Goal: Information Seeking & Learning: Learn about a topic

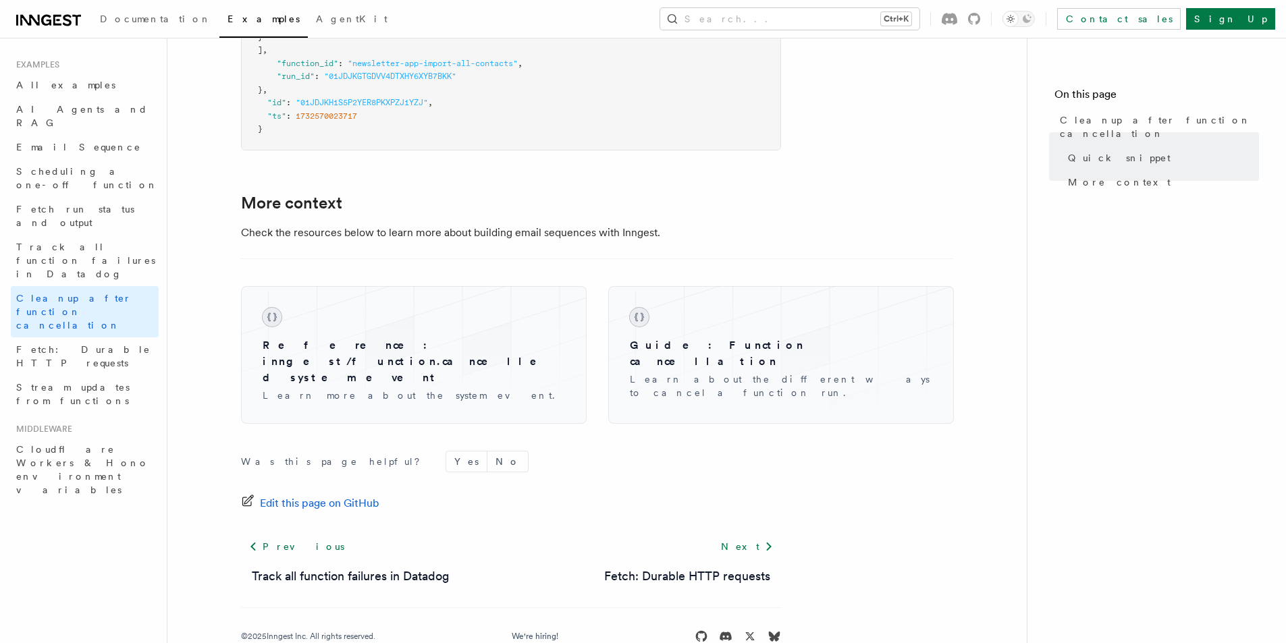
click at [70, 15] on icon at bounding box center [48, 20] width 65 height 16
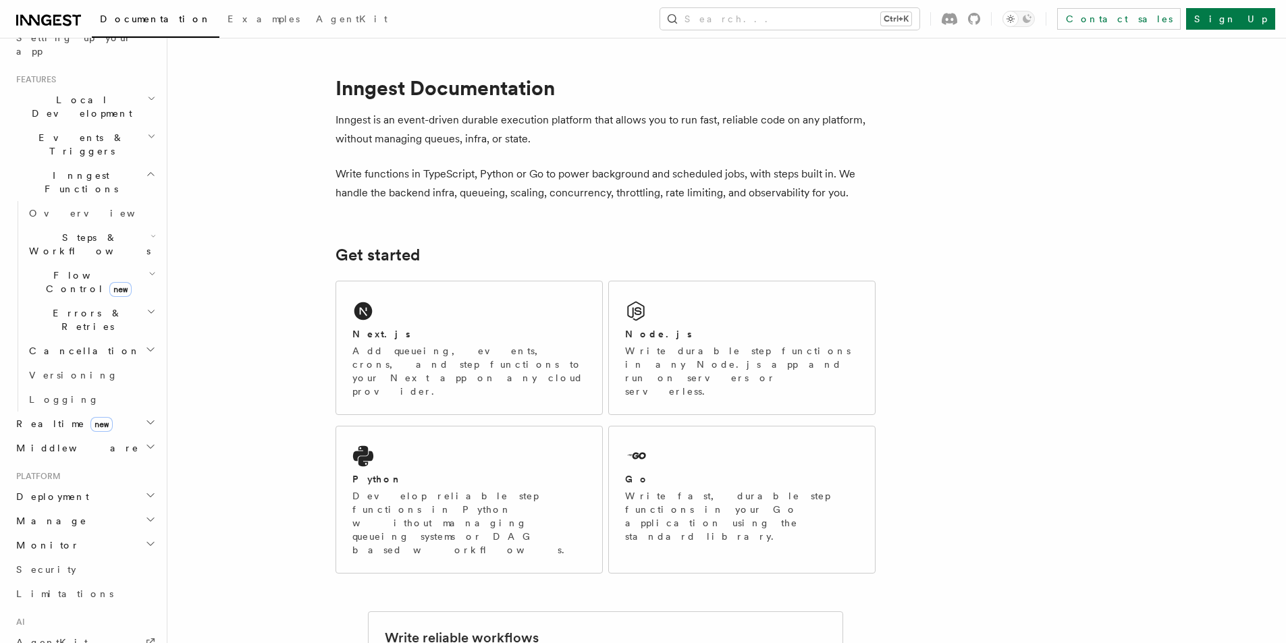
scroll to position [270, 0]
click at [68, 267] on span "Flow Control new" at bounding box center [86, 280] width 125 height 27
click at [71, 306] on span "Overview" at bounding box center [111, 311] width 139 height 11
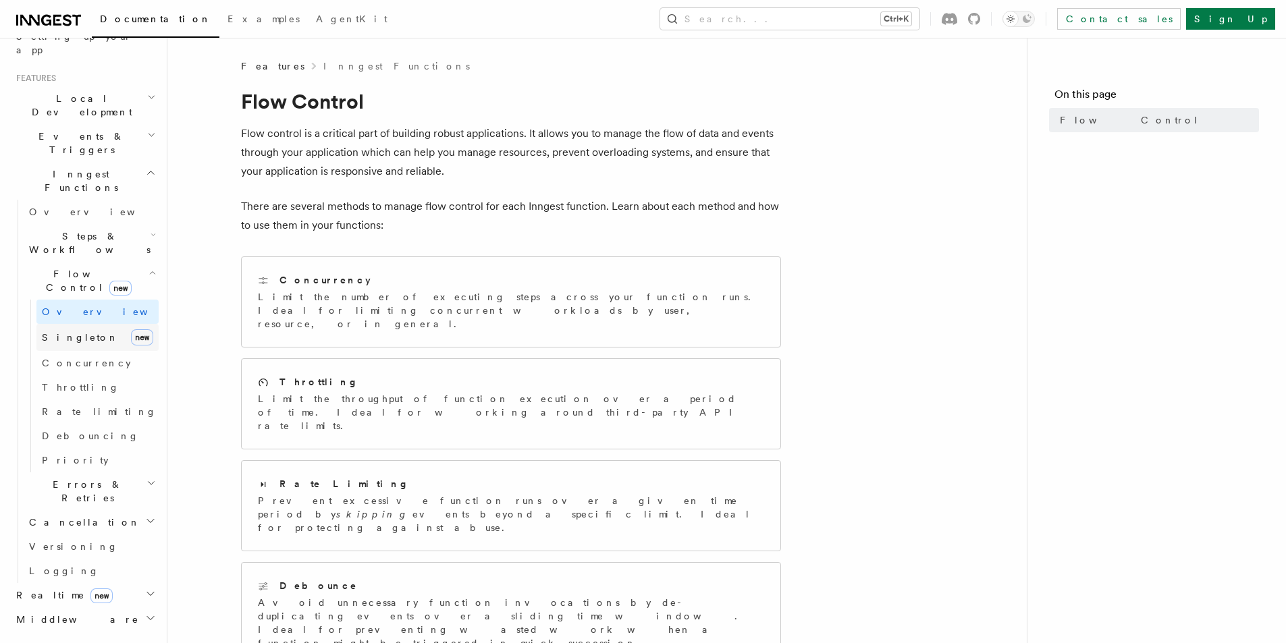
click at [72, 332] on span "Singleton" at bounding box center [80, 337] width 77 height 11
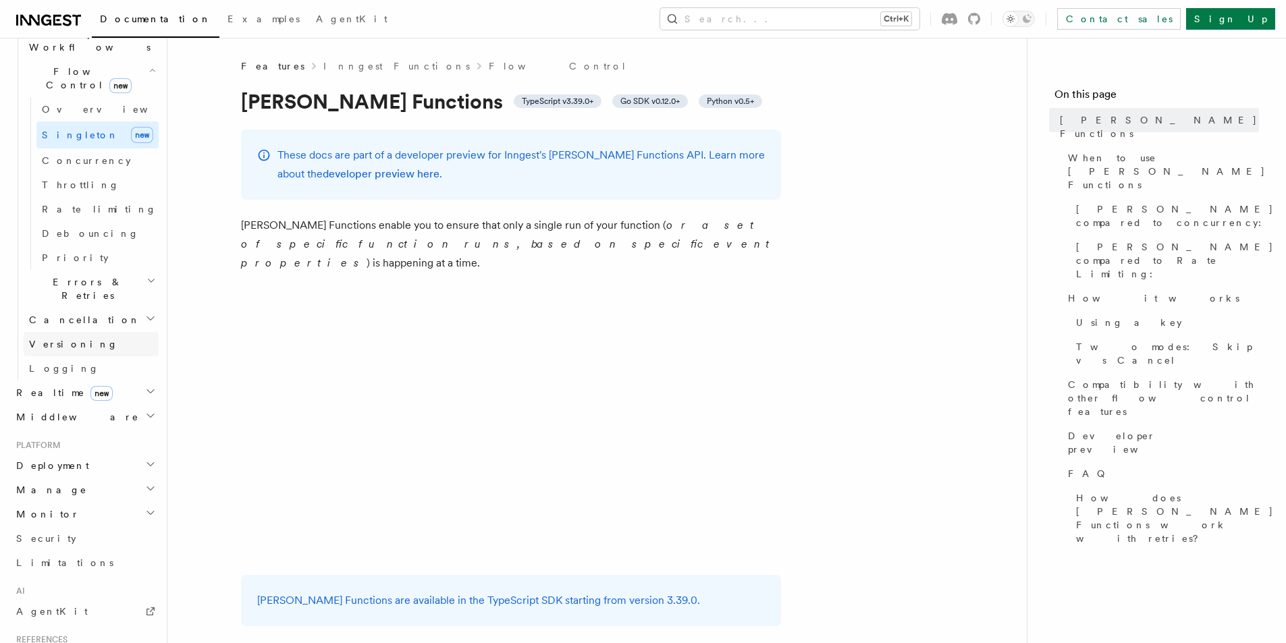
scroll to position [405, 0]
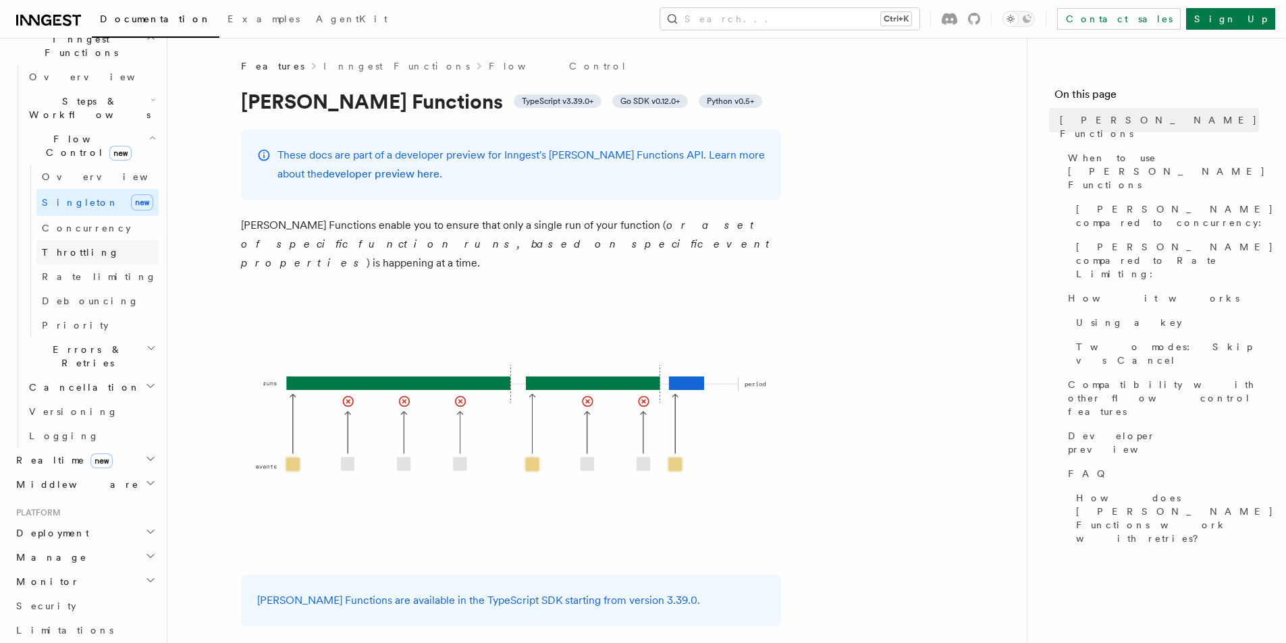
click at [76, 240] on link "Throttling" at bounding box center [97, 252] width 122 height 24
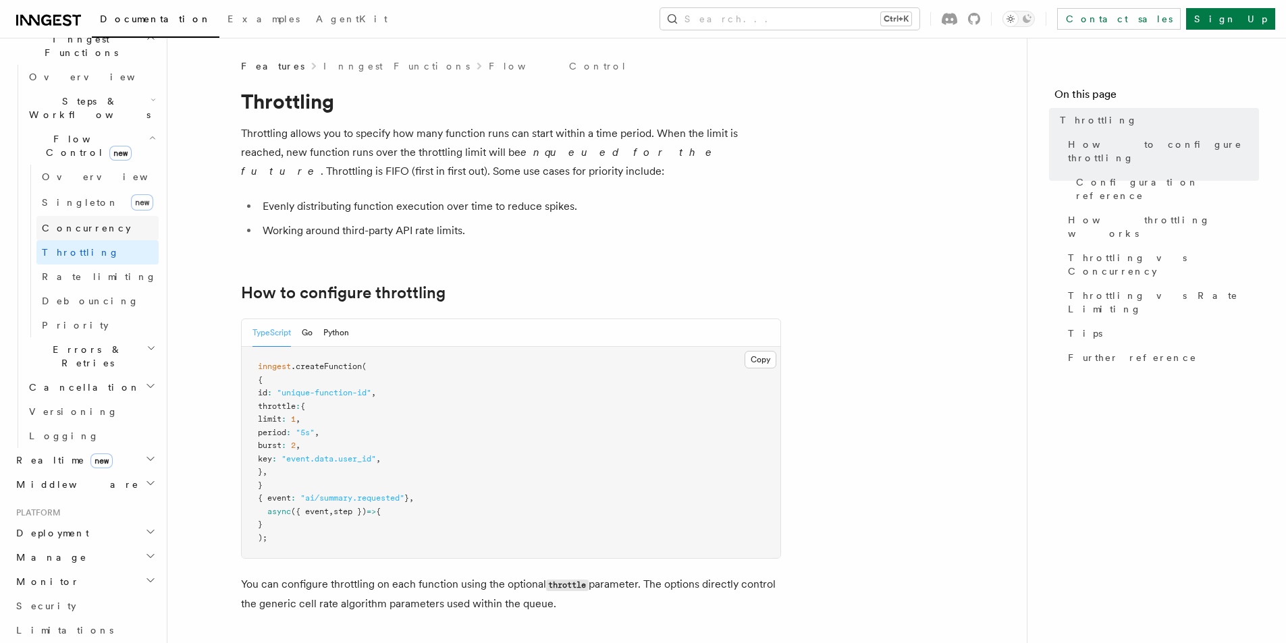
click at [84, 223] on span "Concurrency" at bounding box center [86, 228] width 89 height 11
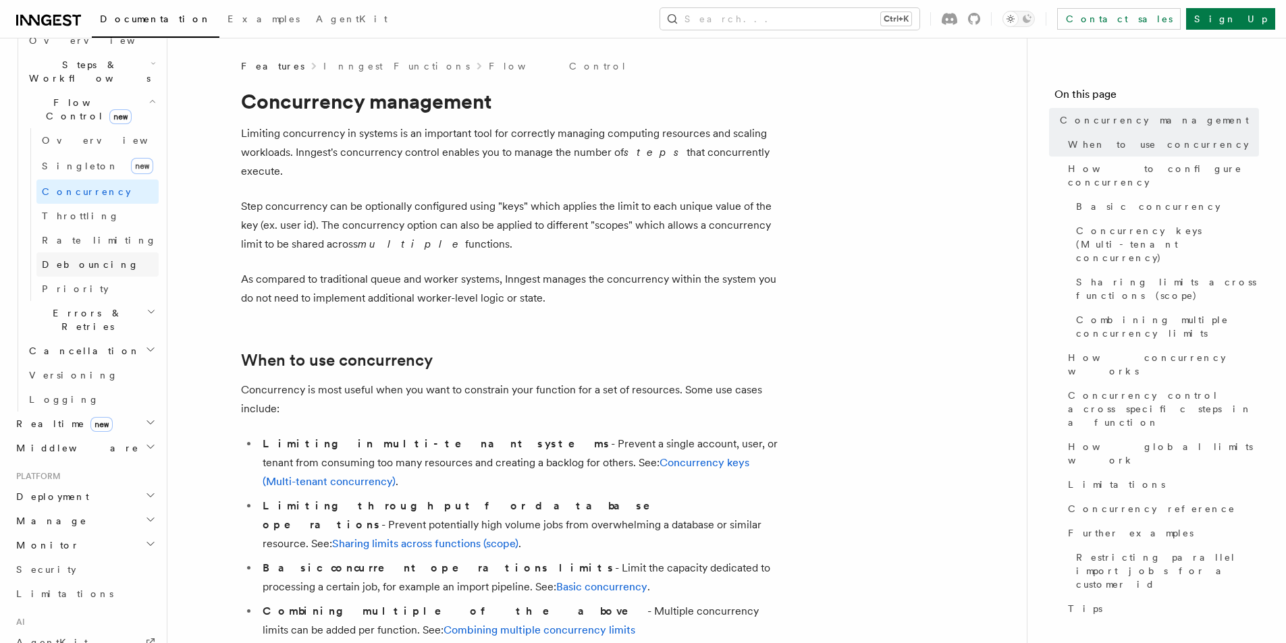
scroll to position [472, 0]
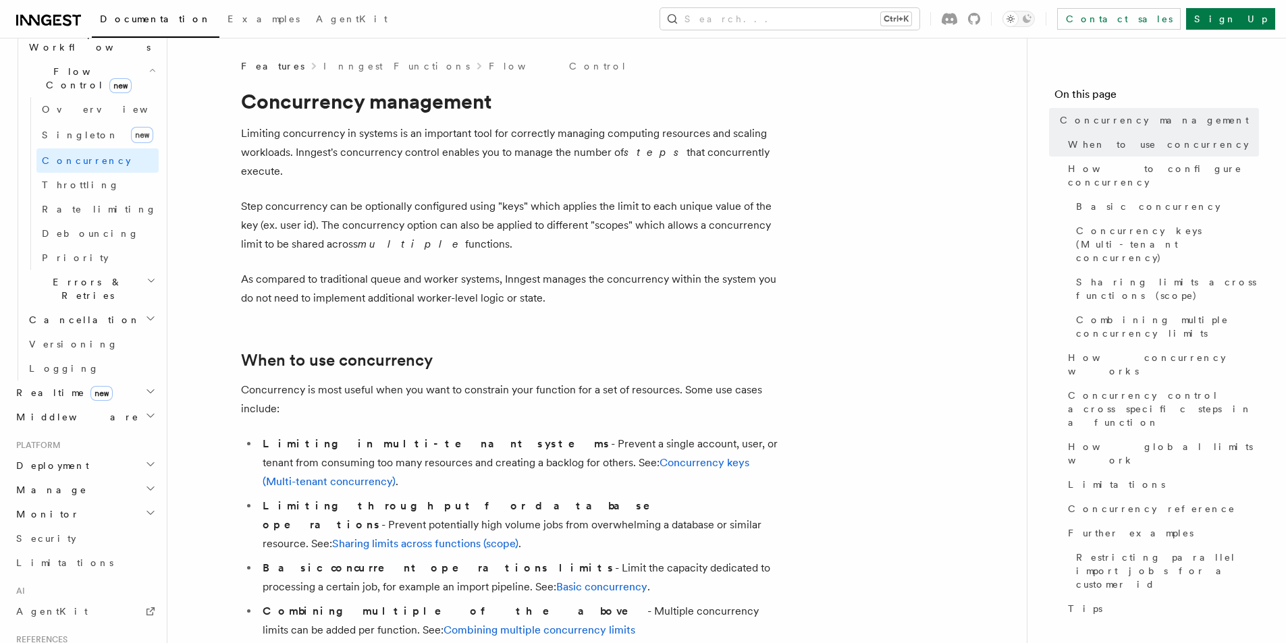
click at [75, 453] on h2 "Deployment" at bounding box center [85, 465] width 148 height 24
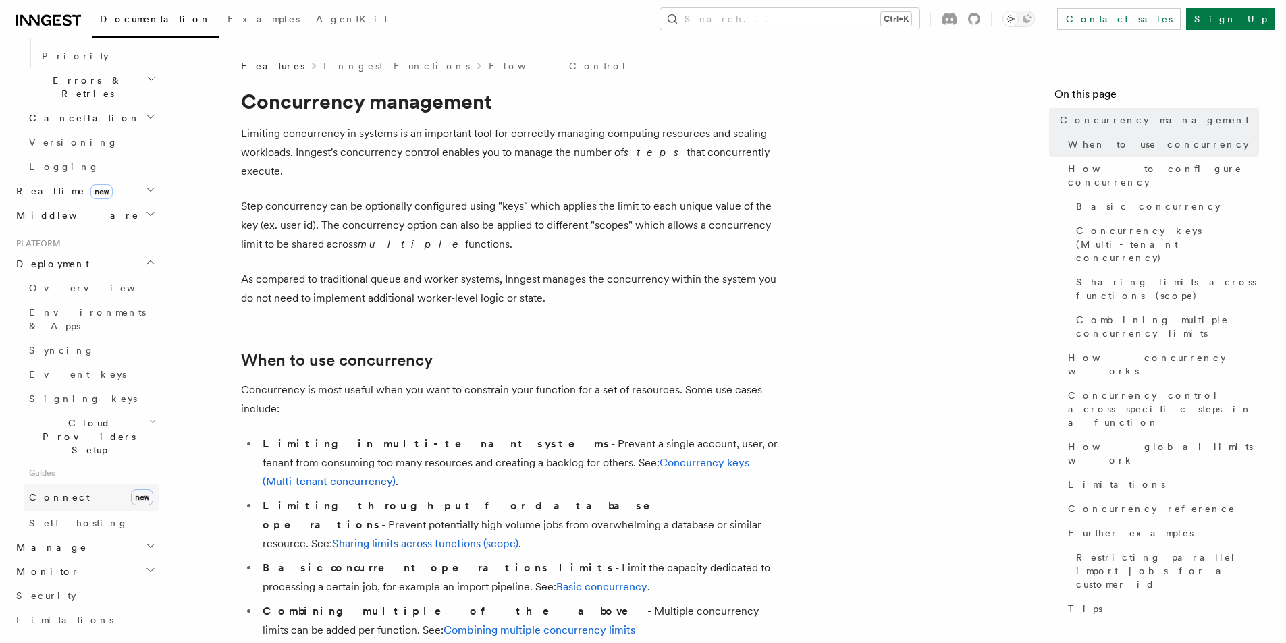
scroll to position [675, 0]
click at [67, 483] on link "Connect new" at bounding box center [91, 496] width 135 height 27
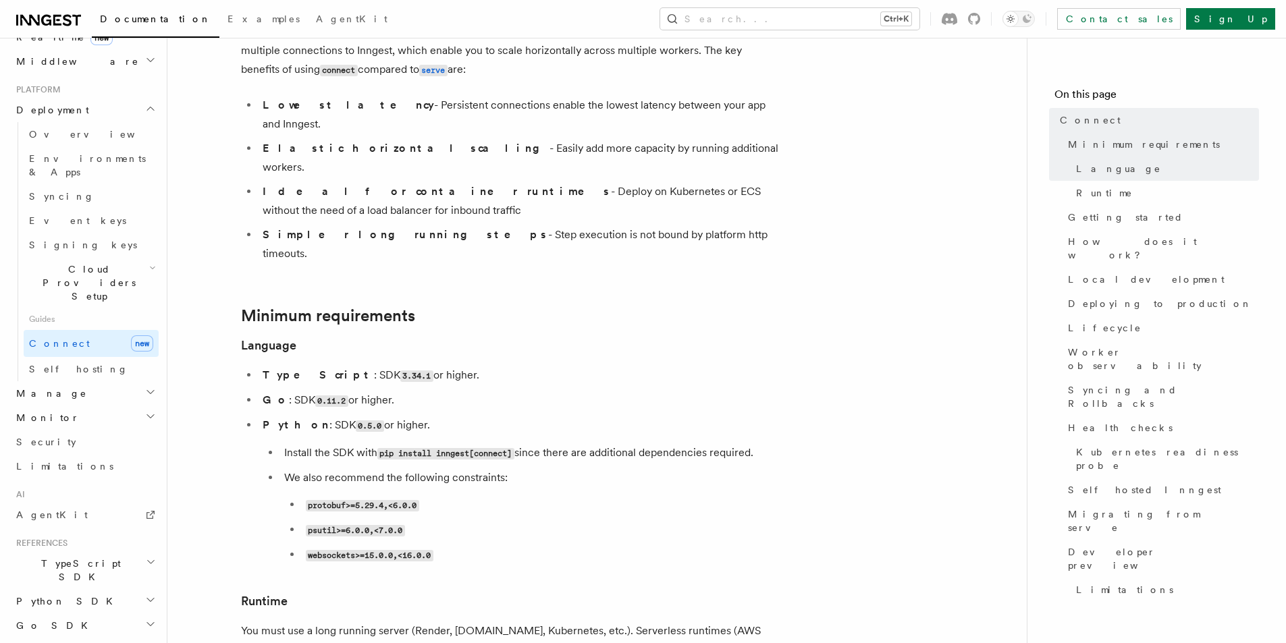
scroll to position [202, 0]
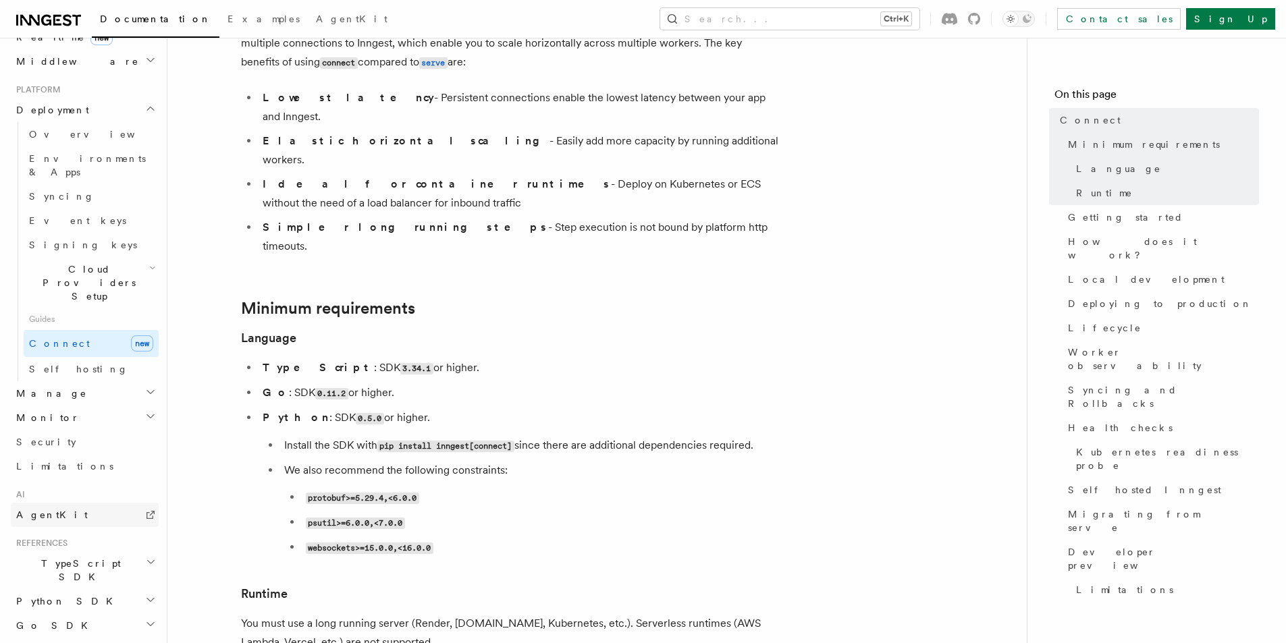
click at [49, 509] on span "AgentKit" at bounding box center [52, 514] width 72 height 11
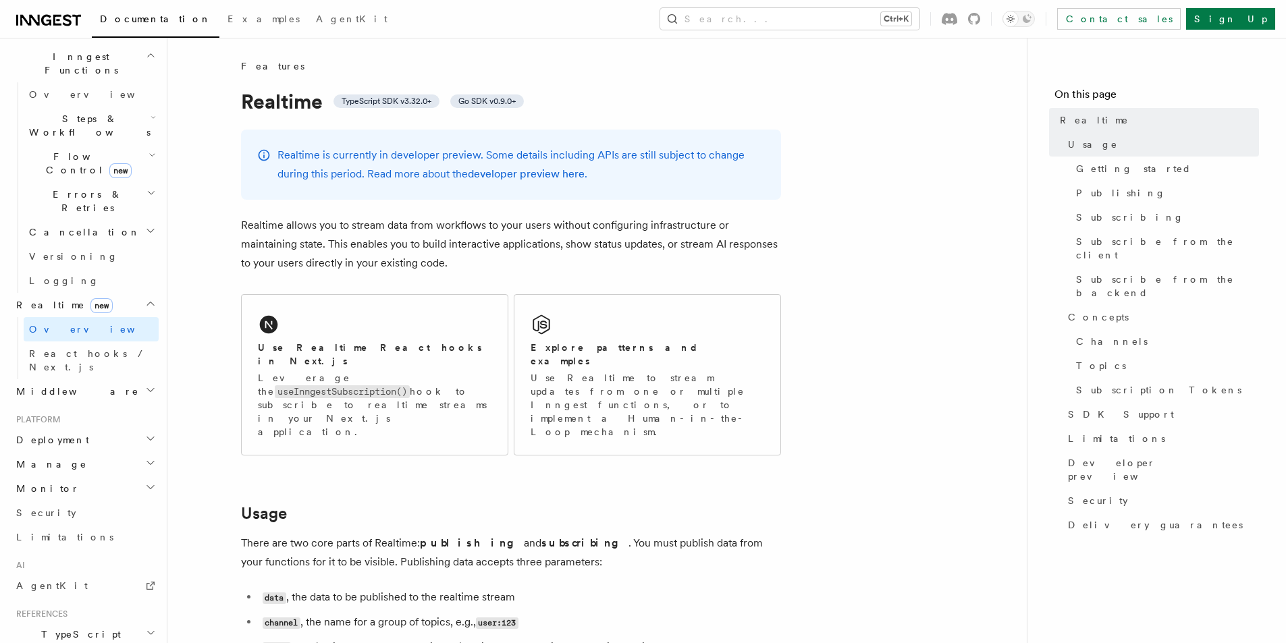
scroll to position [472, 0]
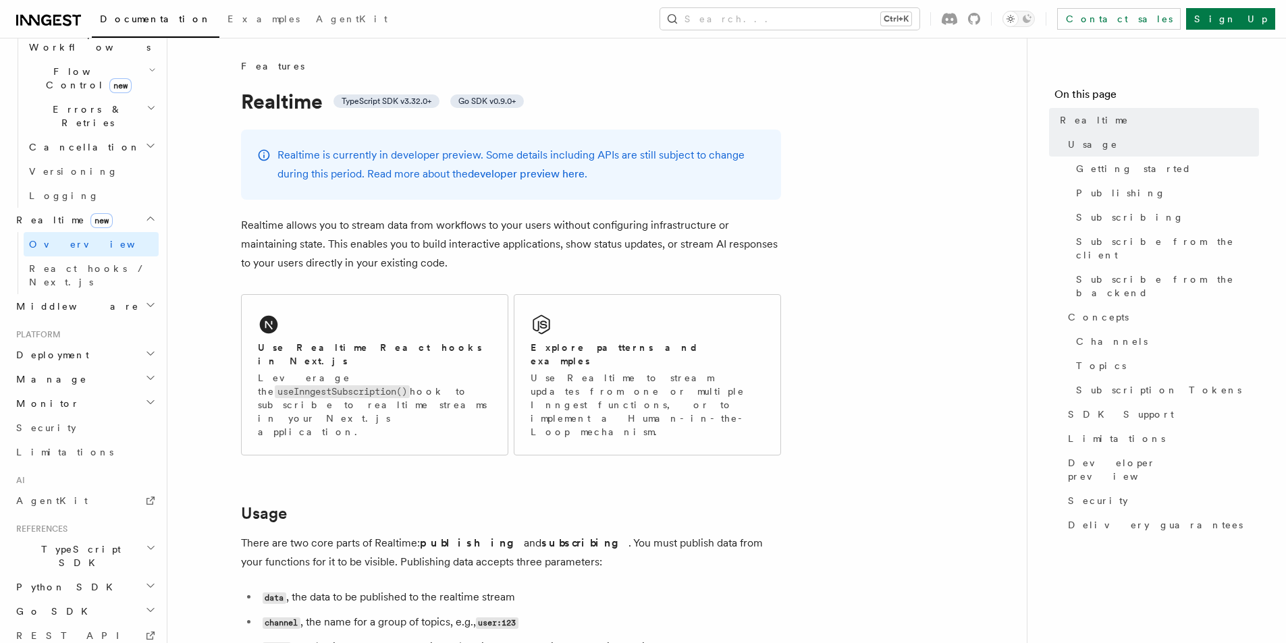
click at [82, 543] on span "TypeScript SDK" at bounding box center [78, 556] width 135 height 27
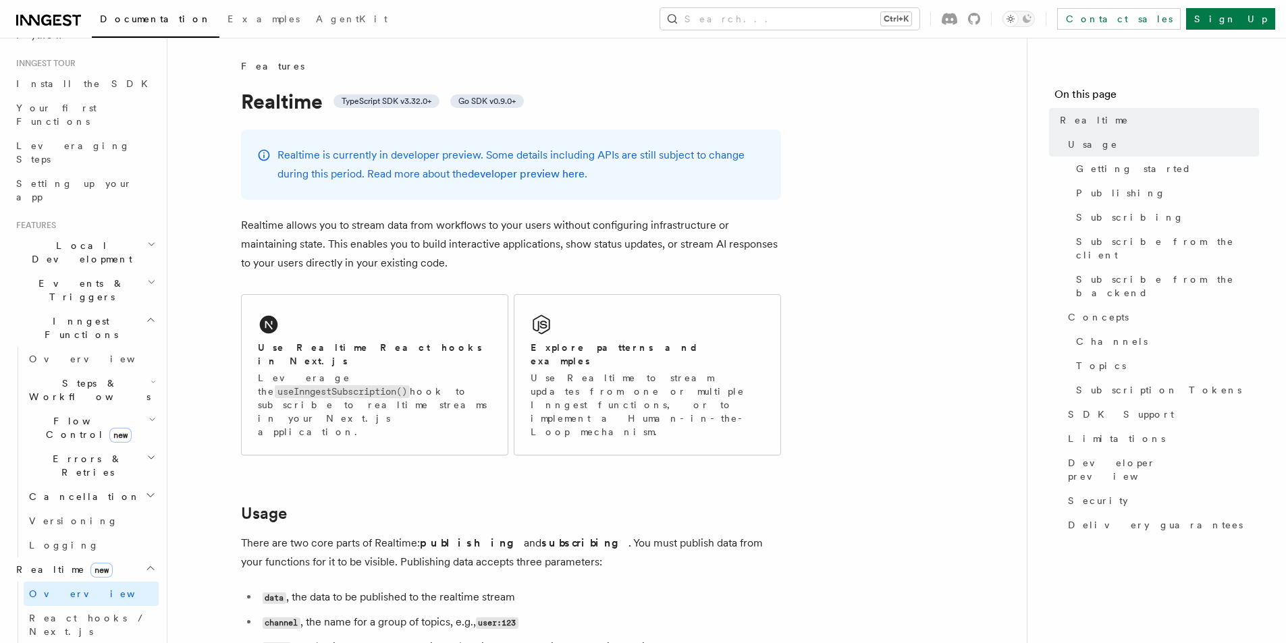
scroll to position [0, 0]
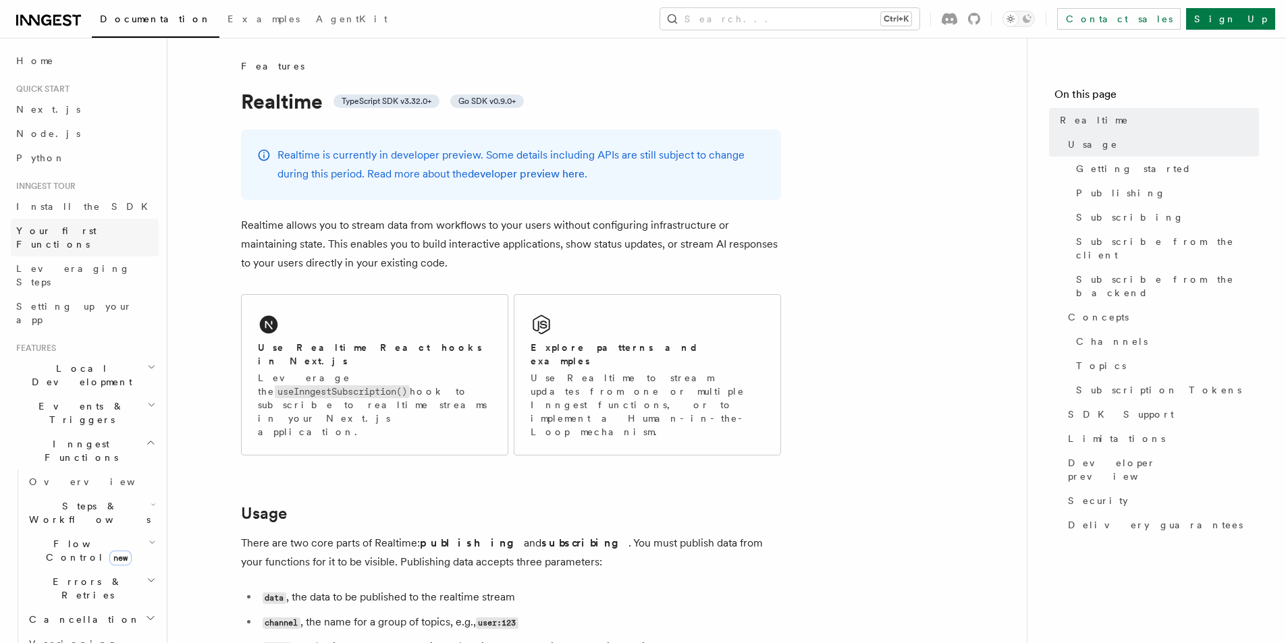
click at [70, 229] on span "Your first Functions" at bounding box center [56, 237] width 80 height 24
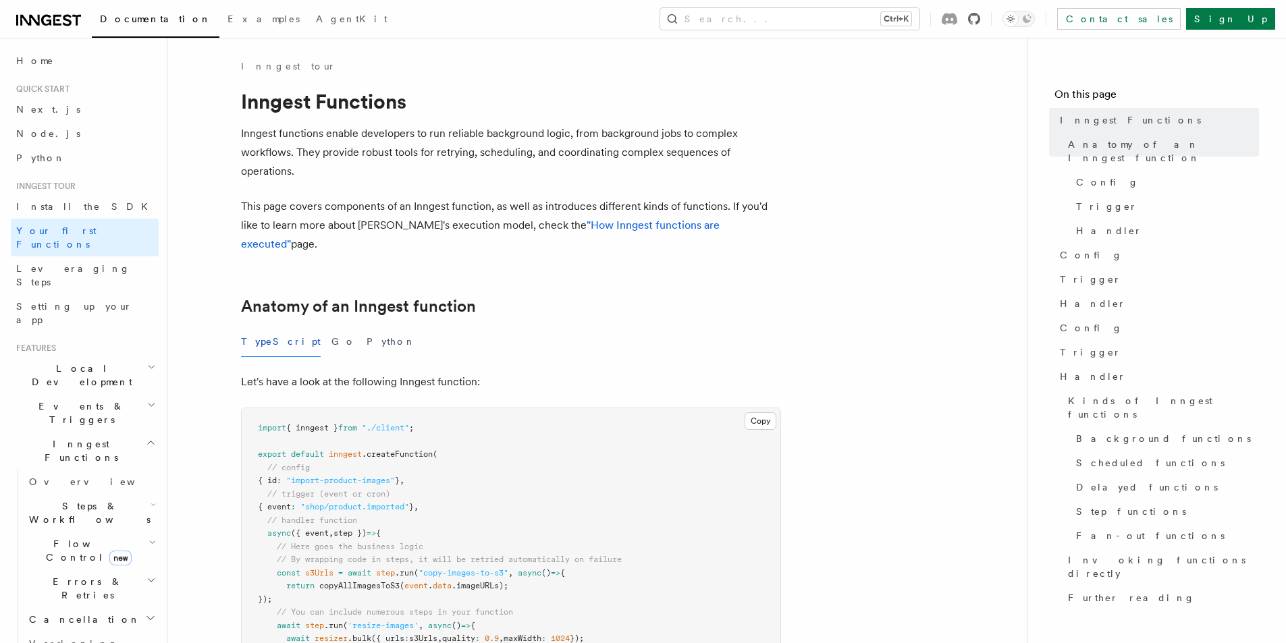
click at [980, 22] on icon at bounding box center [974, 19] width 12 height 12
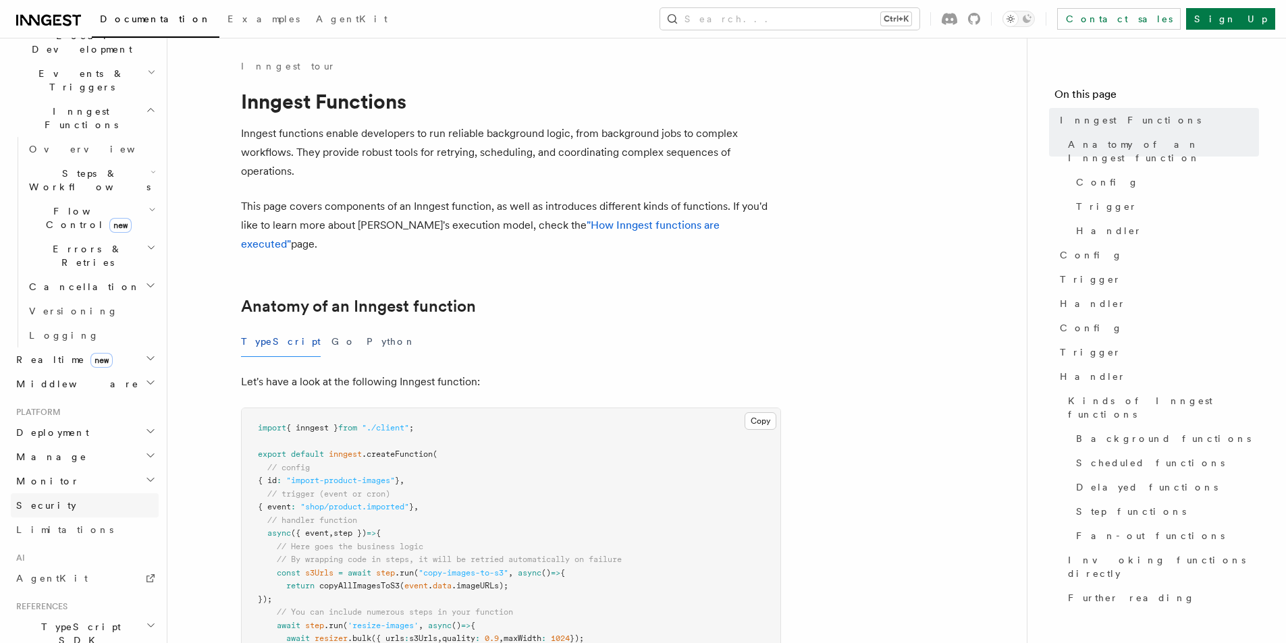
scroll to position [437, 0]
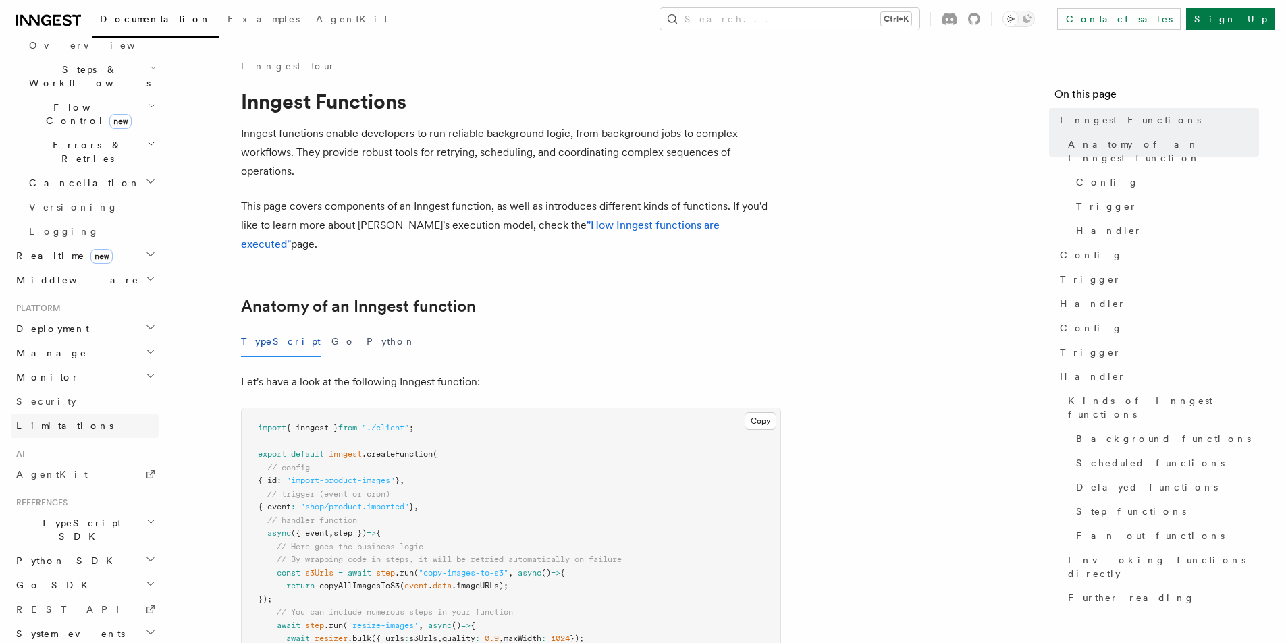
click at [70, 414] on link "Limitations" at bounding box center [85, 426] width 148 height 24
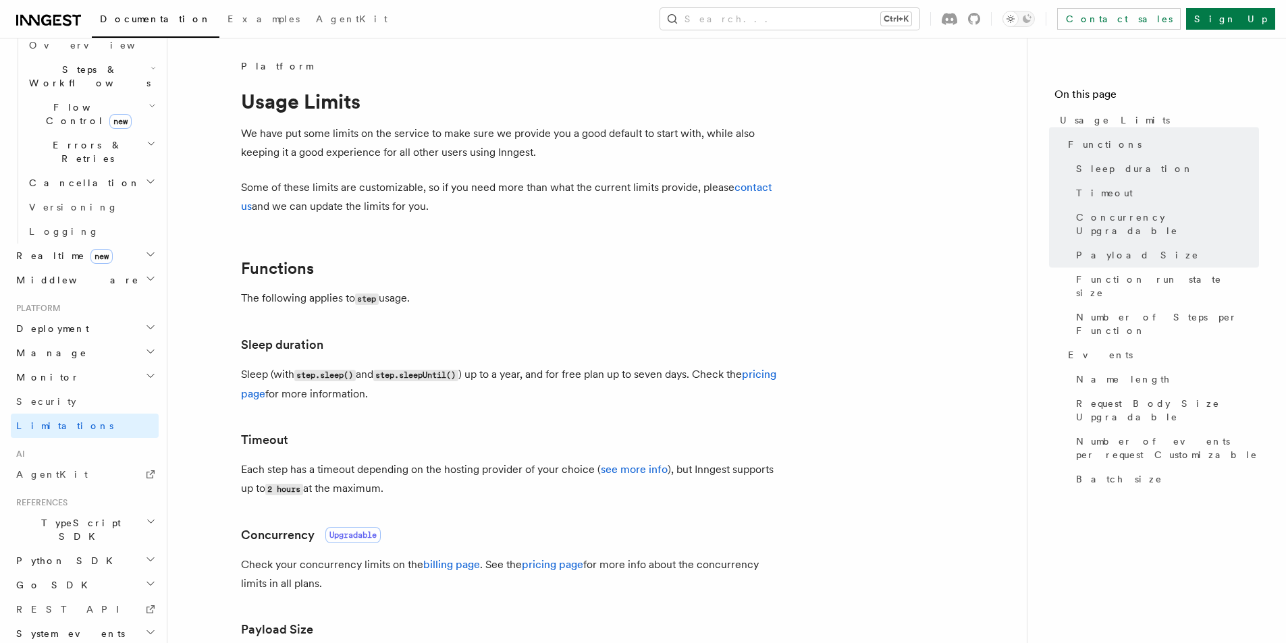
drag, startPoint x: 476, startPoint y: 308, endPoint x: 532, endPoint y: 105, distance: 210.7
click at [1176, 17] on link "Contact sales" at bounding box center [1118, 19] width 123 height 22
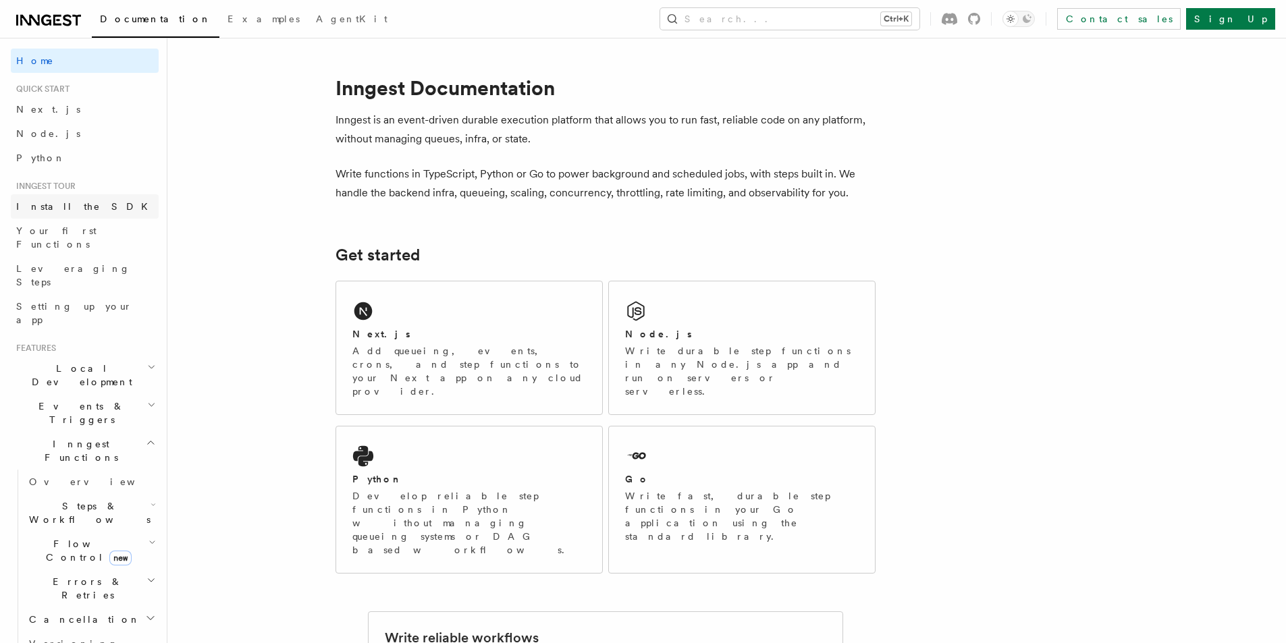
click at [61, 204] on span "Install the SDK" at bounding box center [86, 206] width 140 height 11
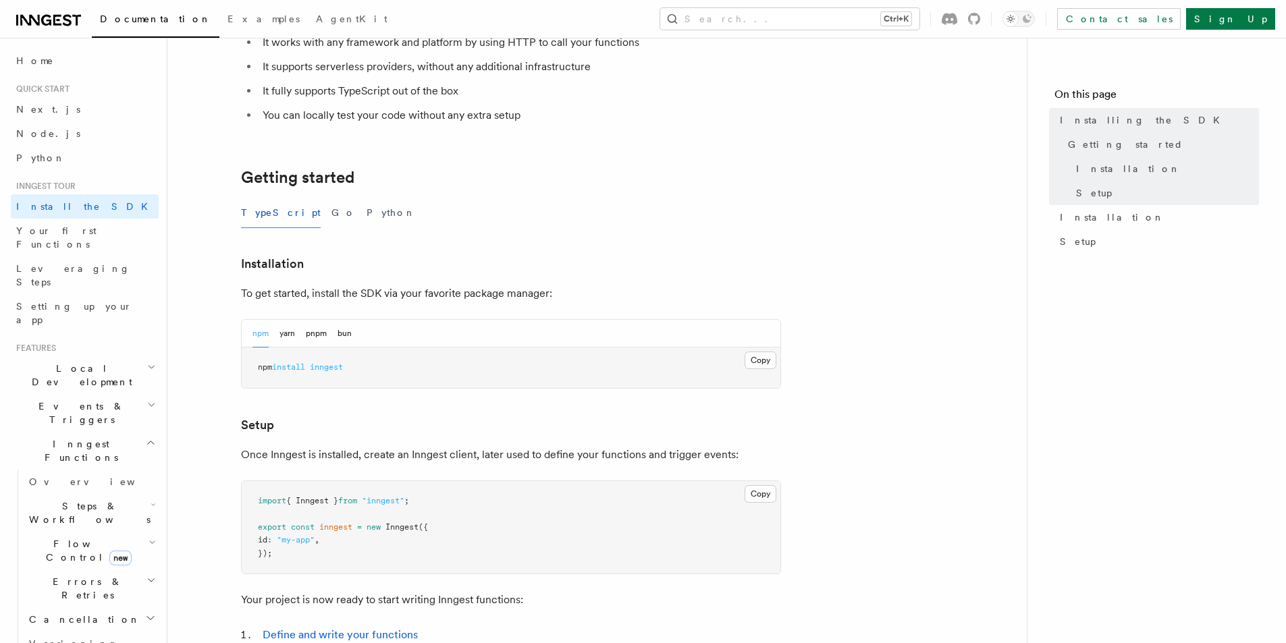
scroll to position [472, 0]
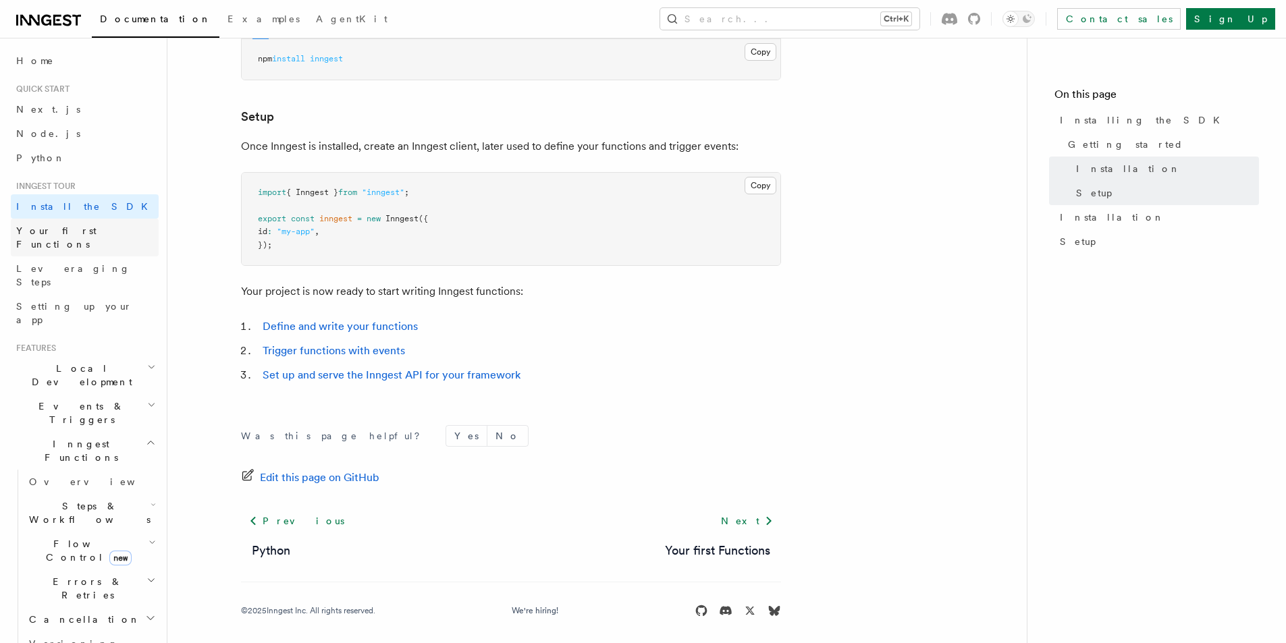
click at [82, 224] on span "Your first Functions" at bounding box center [87, 237] width 142 height 27
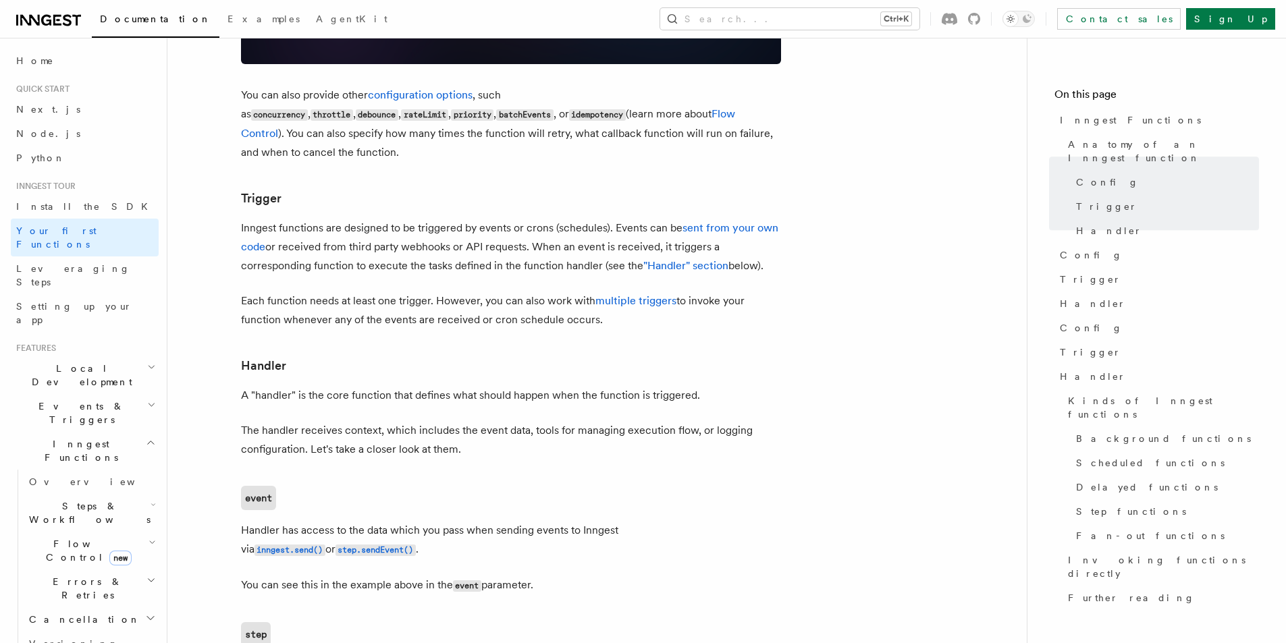
scroll to position [1620, 0]
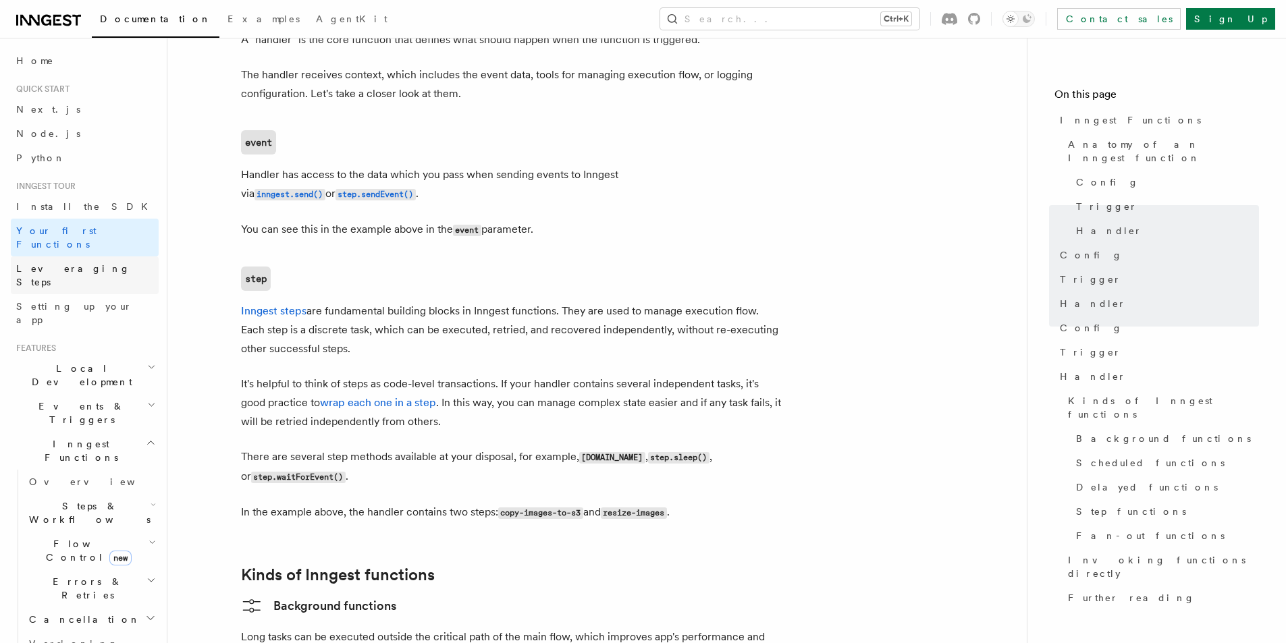
click at [86, 263] on span "Leveraging Steps" at bounding box center [73, 275] width 114 height 24
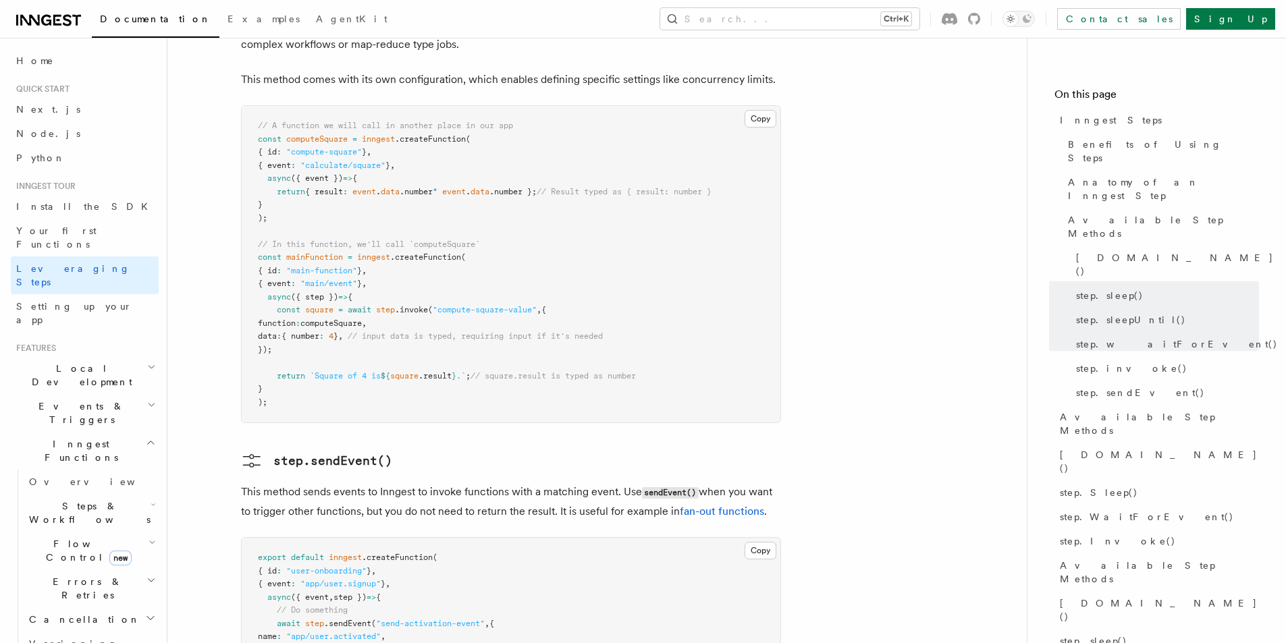
scroll to position [2564, 0]
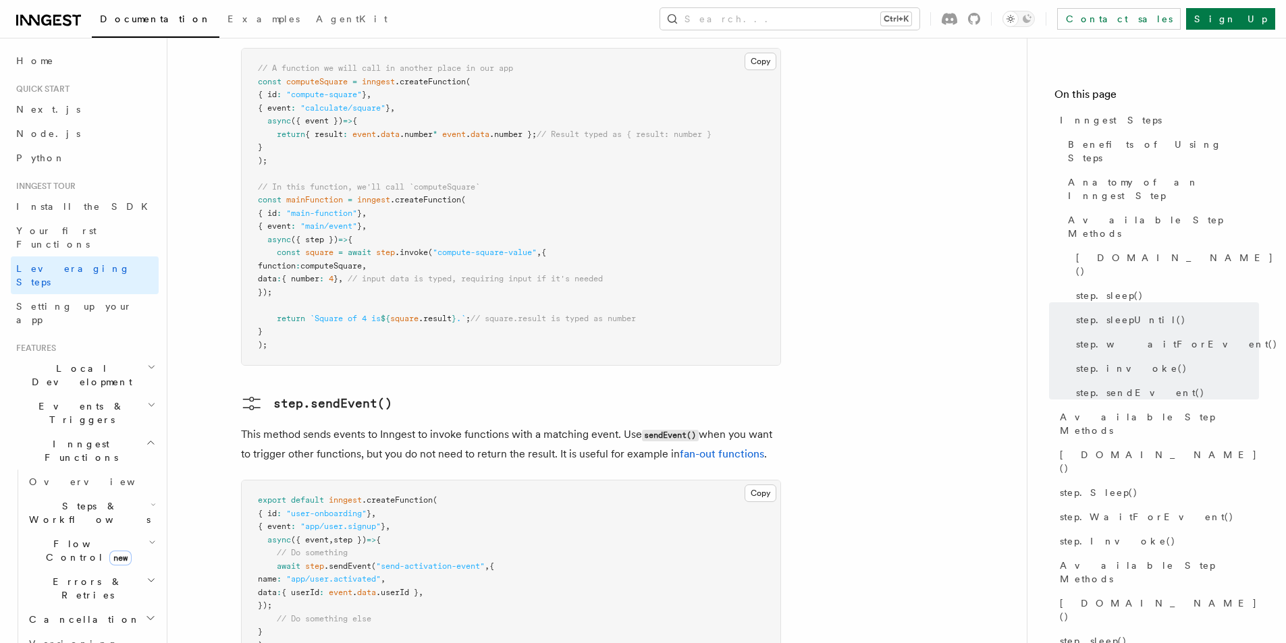
click at [105, 499] on span "Steps & Workflows" at bounding box center [87, 512] width 127 height 27
drag, startPoint x: 84, startPoint y: 445, endPoint x: 57, endPoint y: 447, distance: 27.0
click at [57, 539] on span "Overview" at bounding box center [111, 544] width 139 height 11
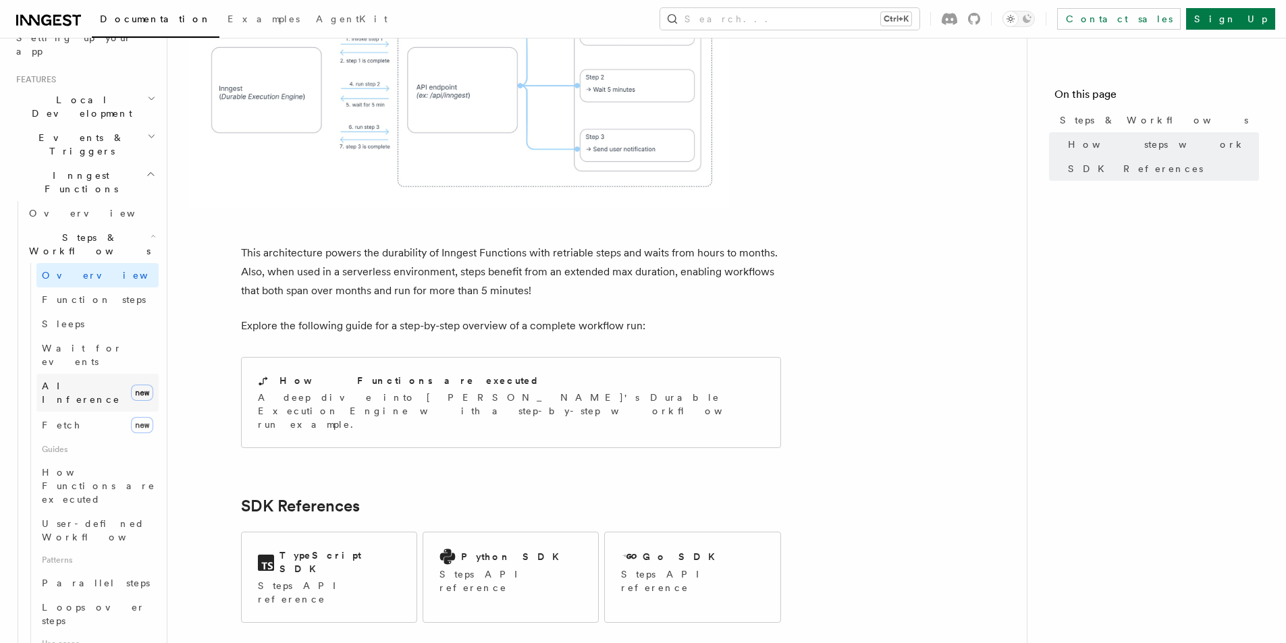
scroll to position [270, 0]
